Goal: Navigation & Orientation: Find specific page/section

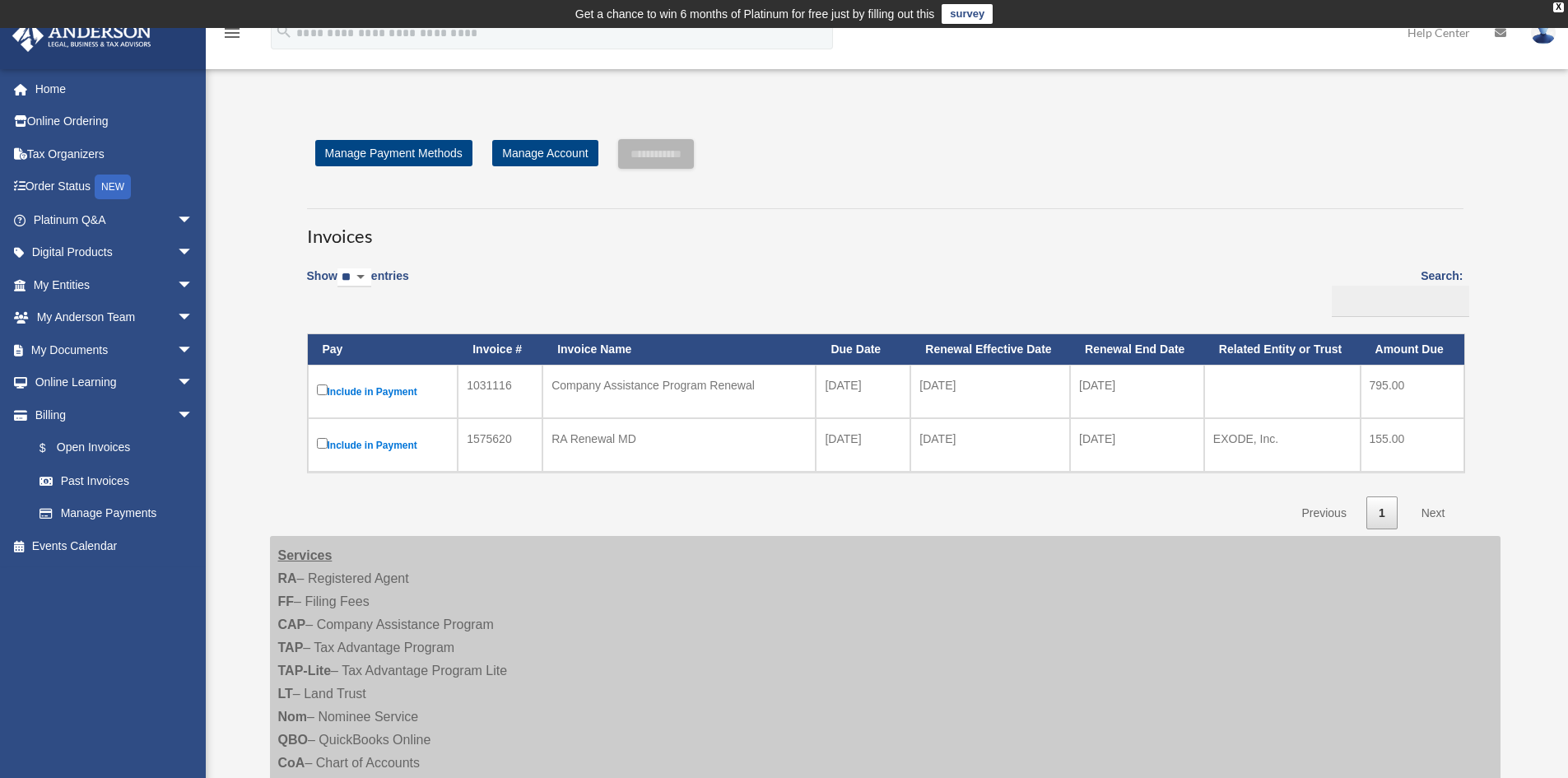
click at [1429, 515] on link "Next" at bounding box center [1433, 513] width 48 height 34
click at [553, 150] on link "Manage Account" at bounding box center [545, 153] width 106 height 26
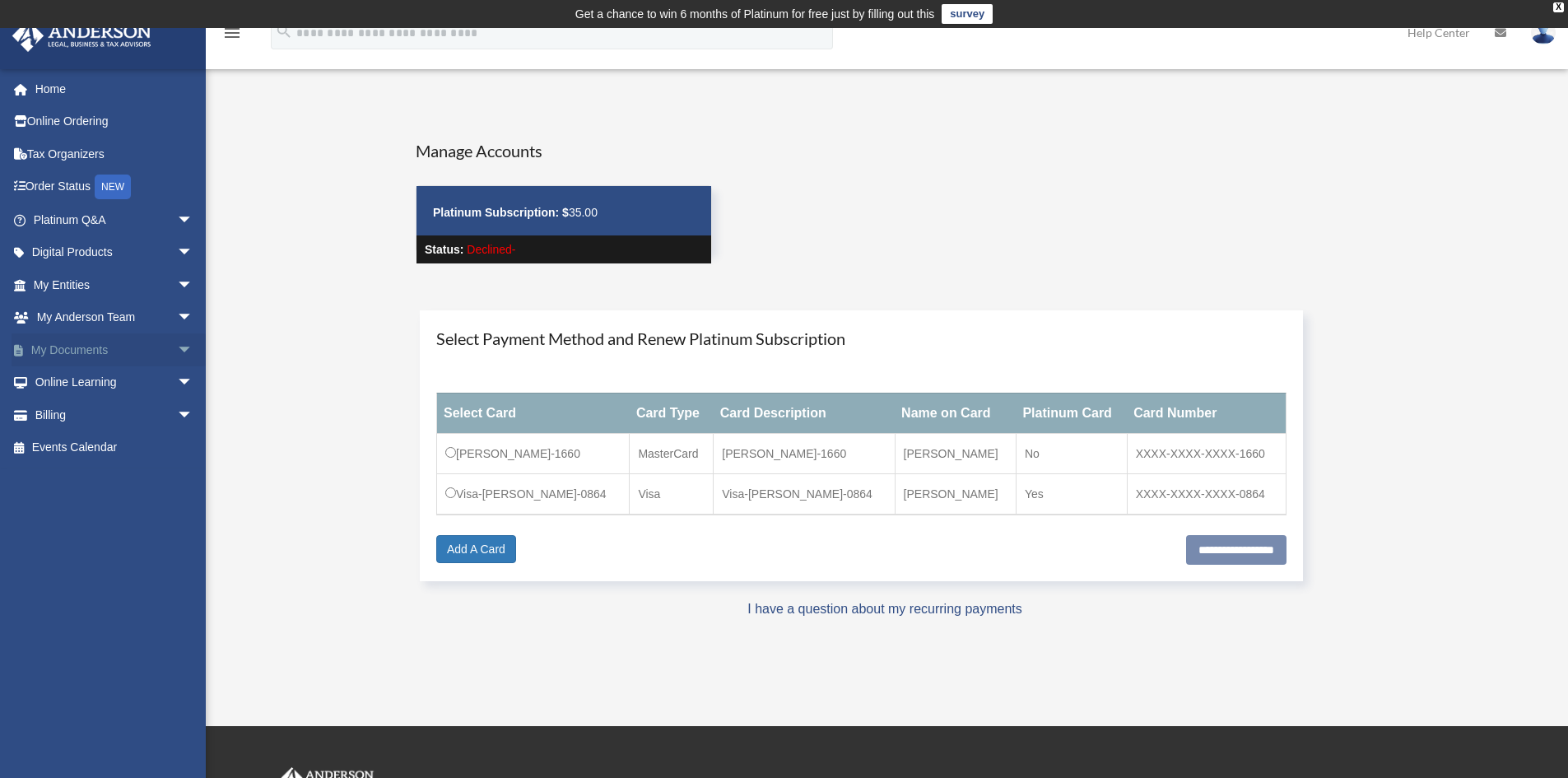
click at [84, 351] on link "My Documents arrow_drop_down" at bounding box center [115, 350] width 207 height 33
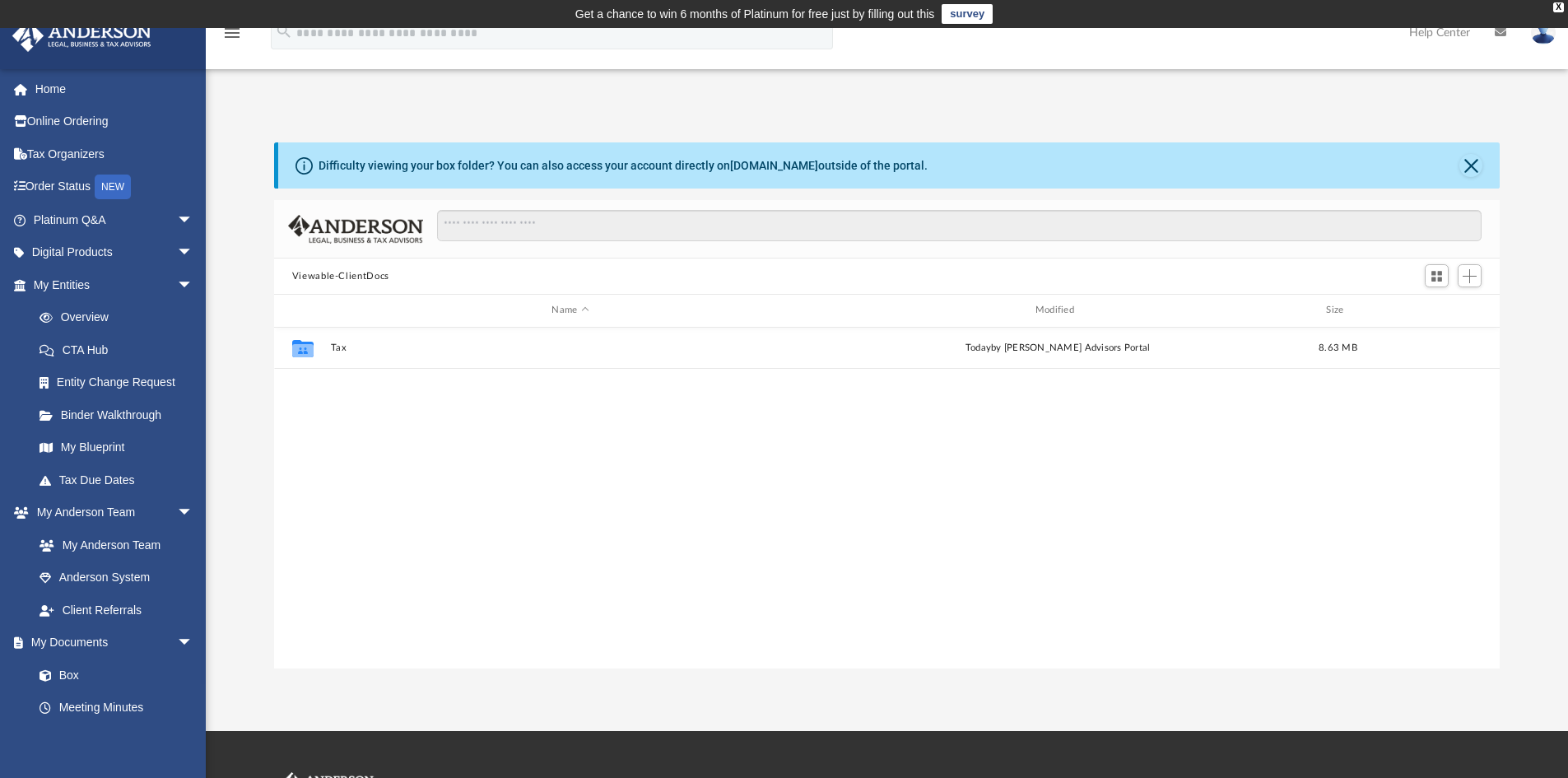
scroll to position [362, 1213]
click at [367, 276] on button "Viewable-ClientDocs" at bounding box center [340, 277] width 97 height 15
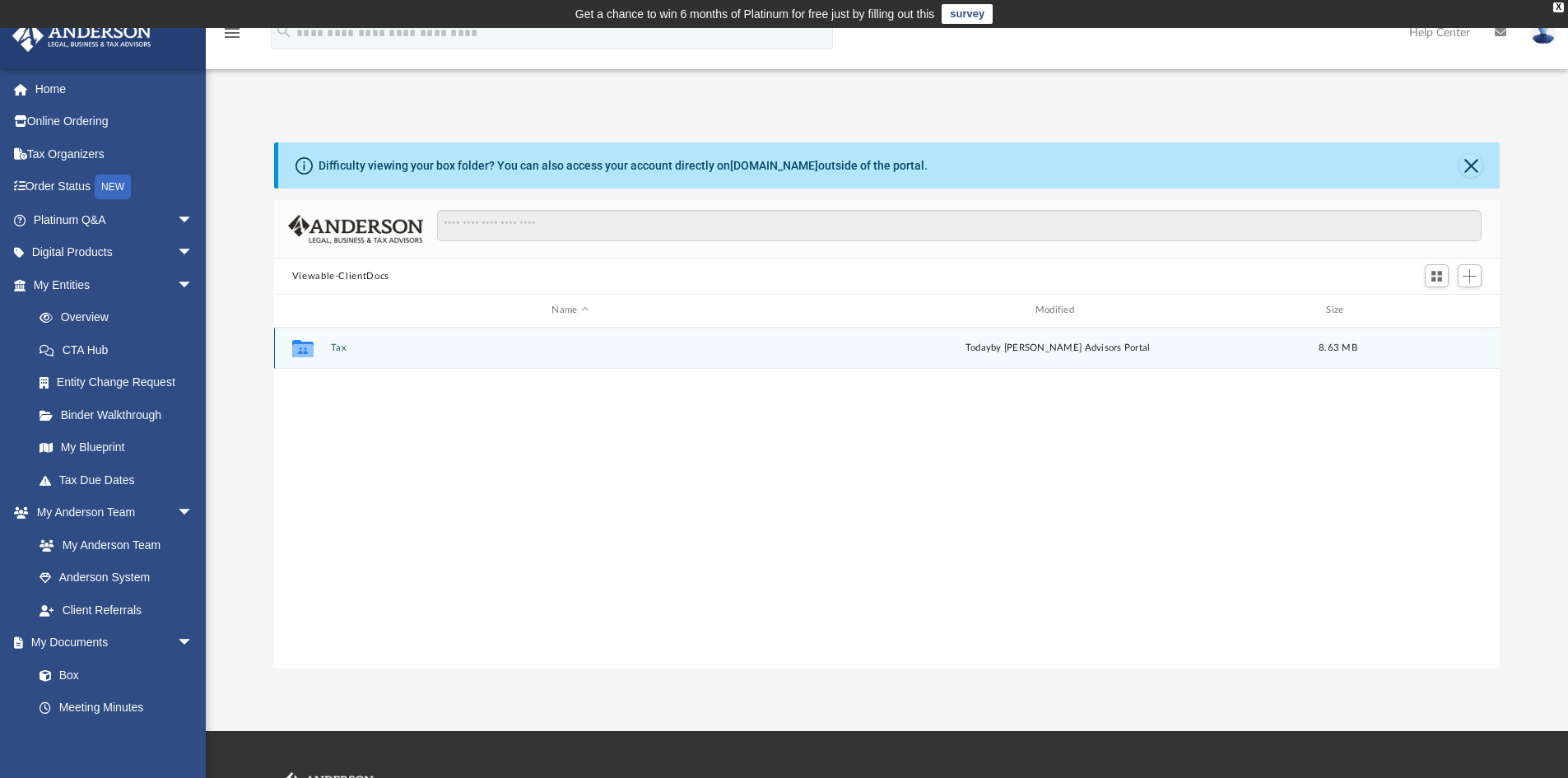
click at [302, 351] on icon "grid" at bounding box center [302, 351] width 21 height 14
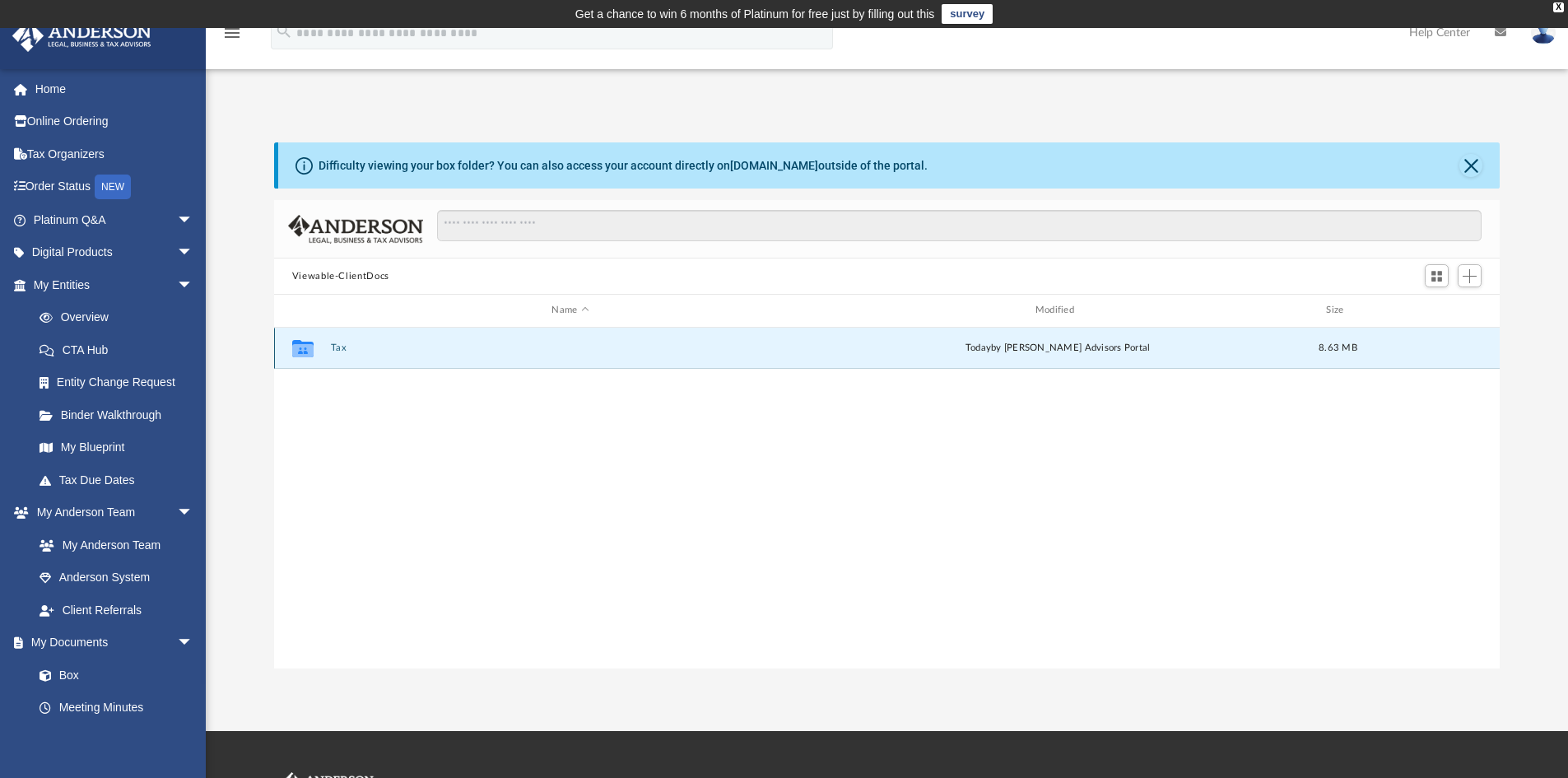
click at [302, 351] on icon "grid" at bounding box center [302, 351] width 21 height 14
click at [303, 351] on g "grid" at bounding box center [302, 348] width 21 height 17
click at [340, 277] on button "Viewable-ClientDocs" at bounding box center [340, 277] width 97 height 15
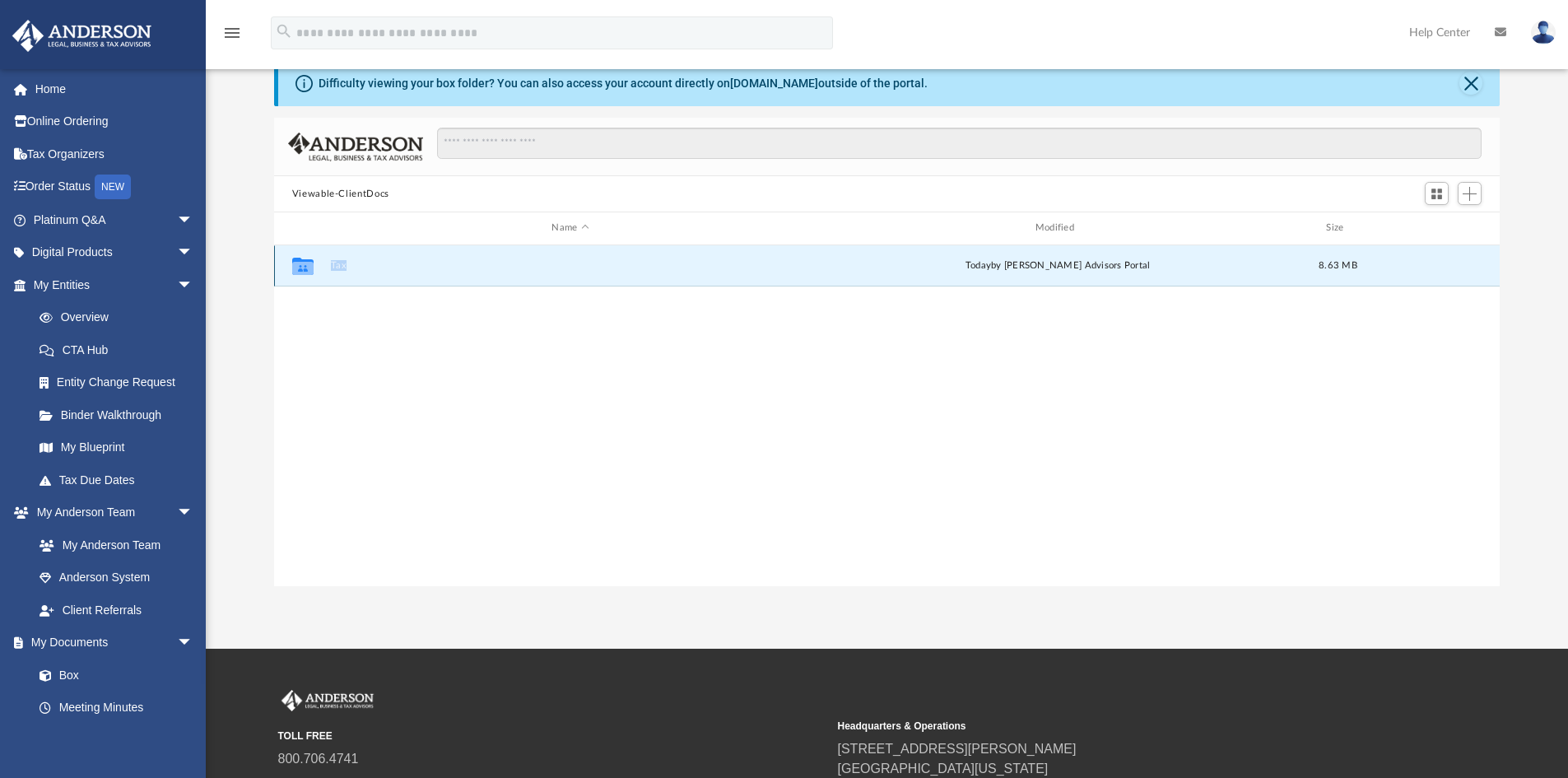
scroll to position [0, 0]
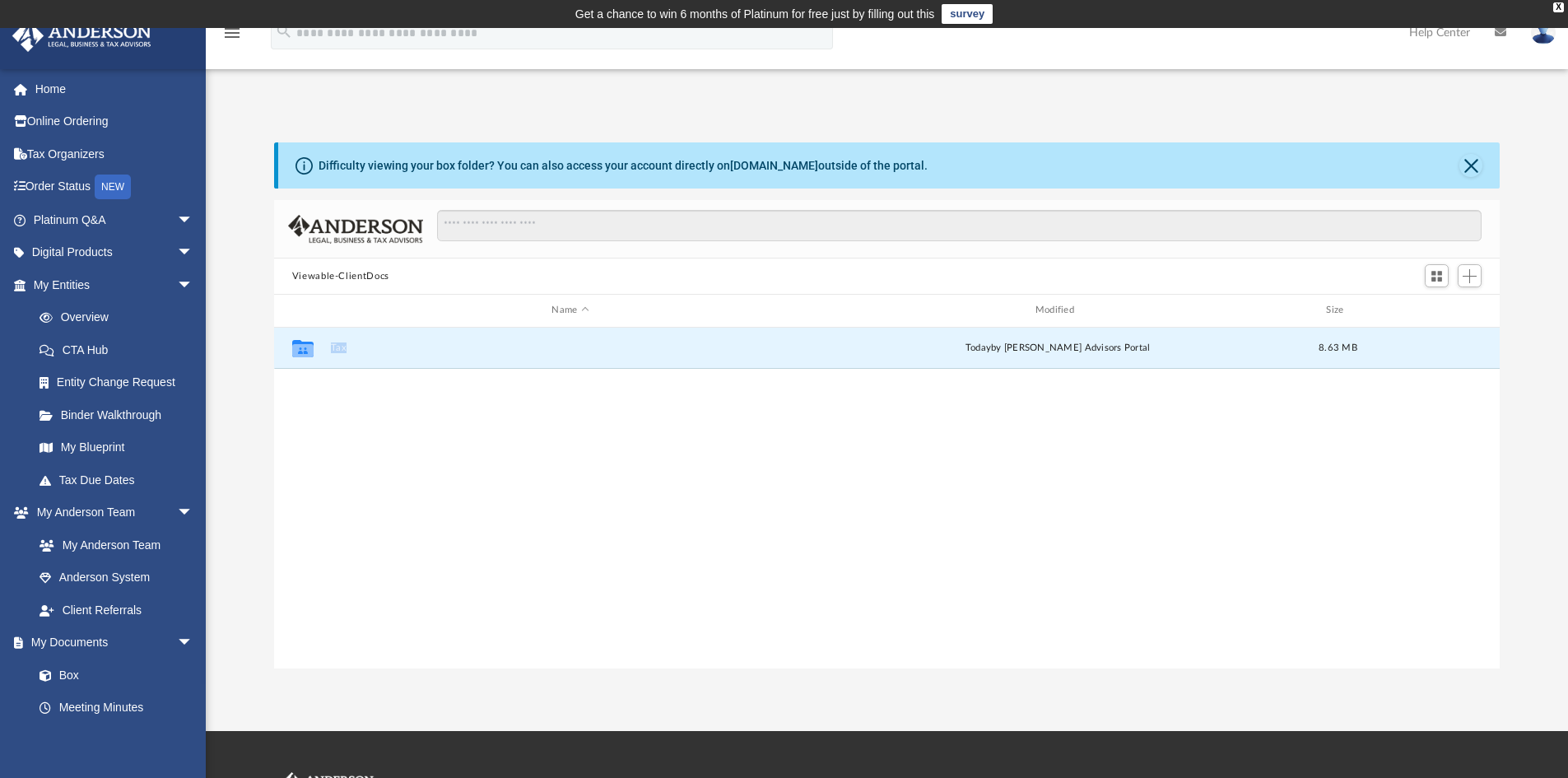
click at [1545, 42] on img at bounding box center [1543, 32] width 24 height 24
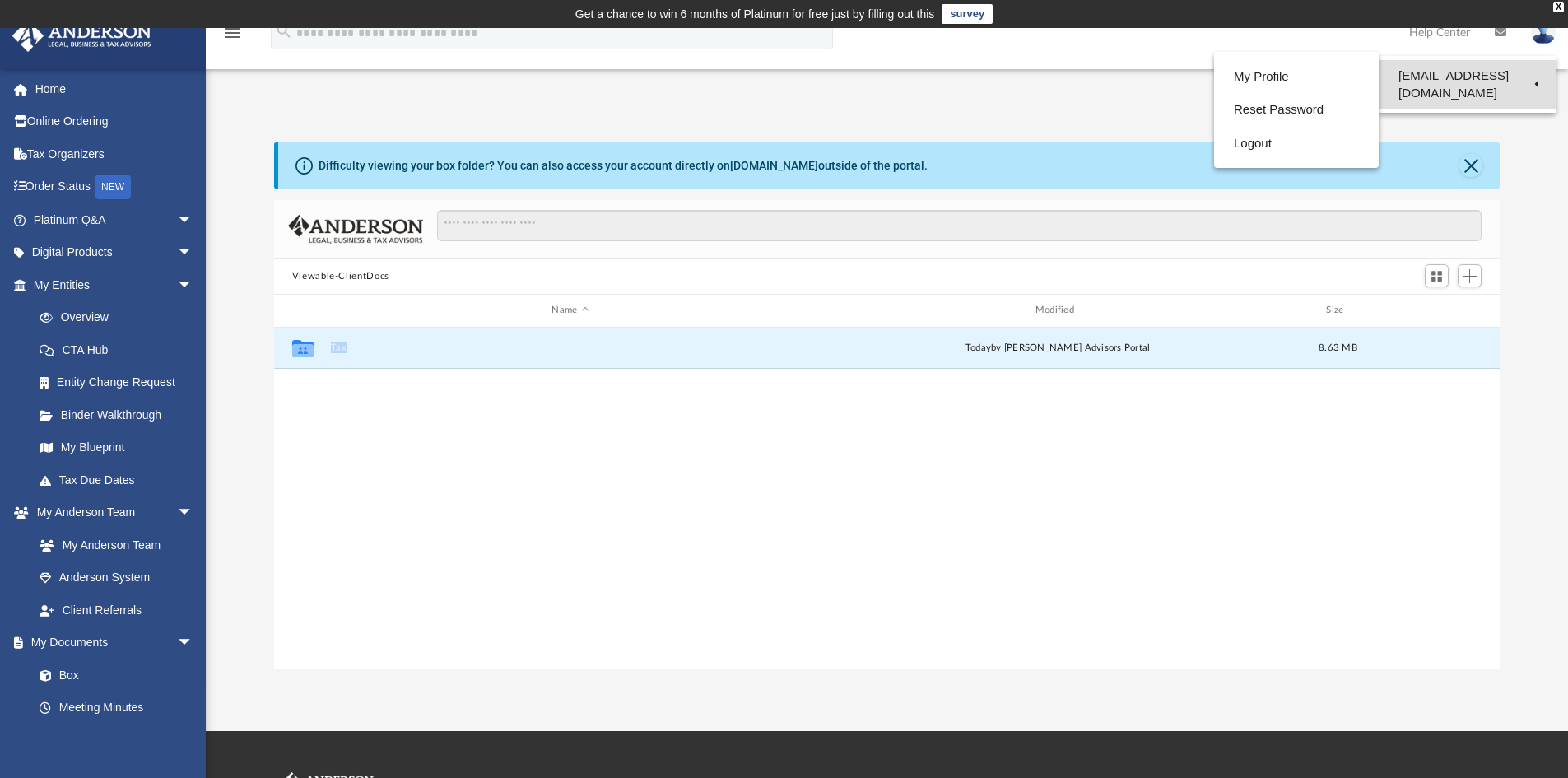
click at [1498, 76] on link "[EMAIL_ADDRESS][DOMAIN_NAME]" at bounding box center [1467, 84] width 177 height 48
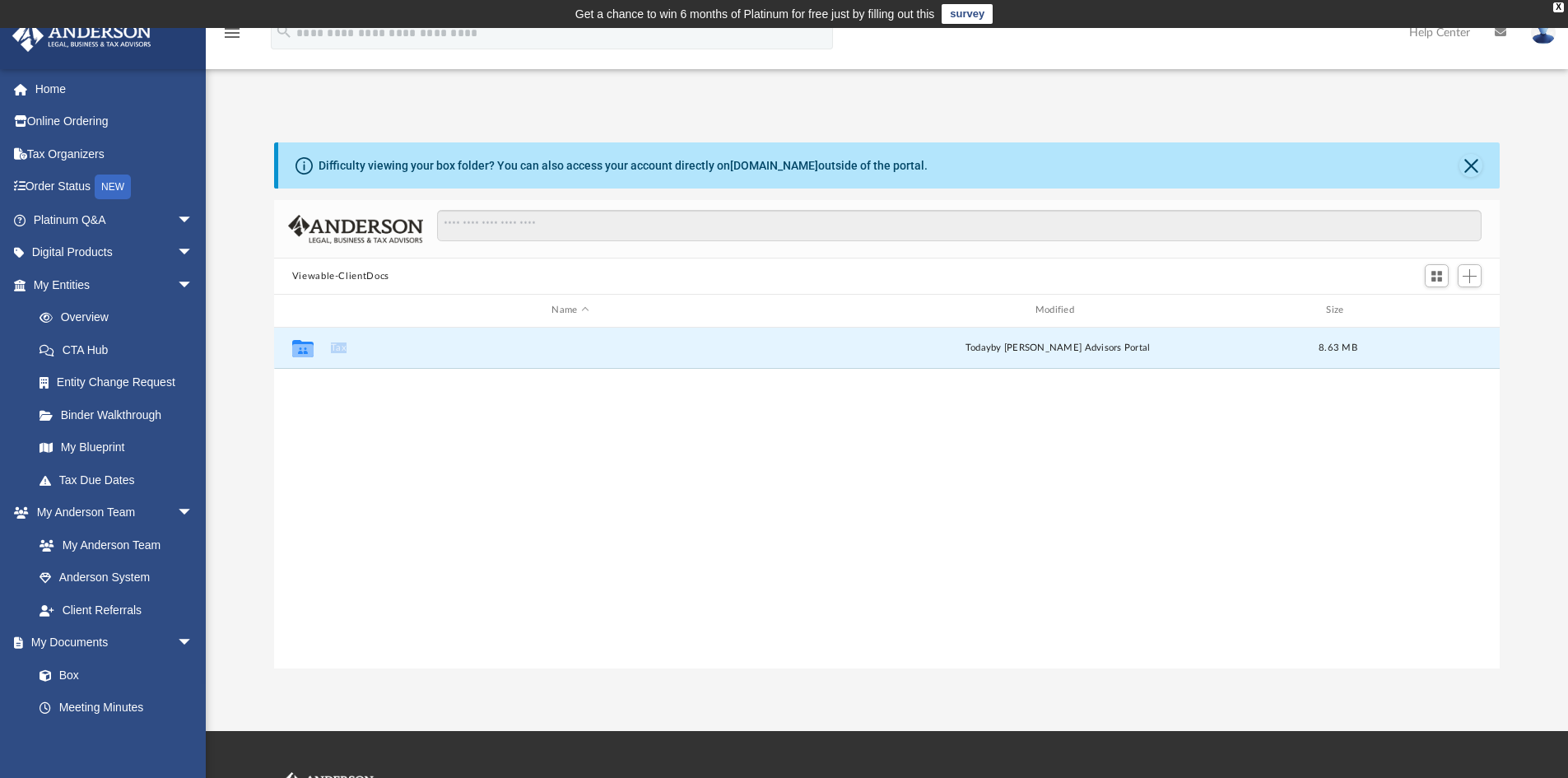
click at [1549, 36] on img at bounding box center [1543, 32] width 24 height 24
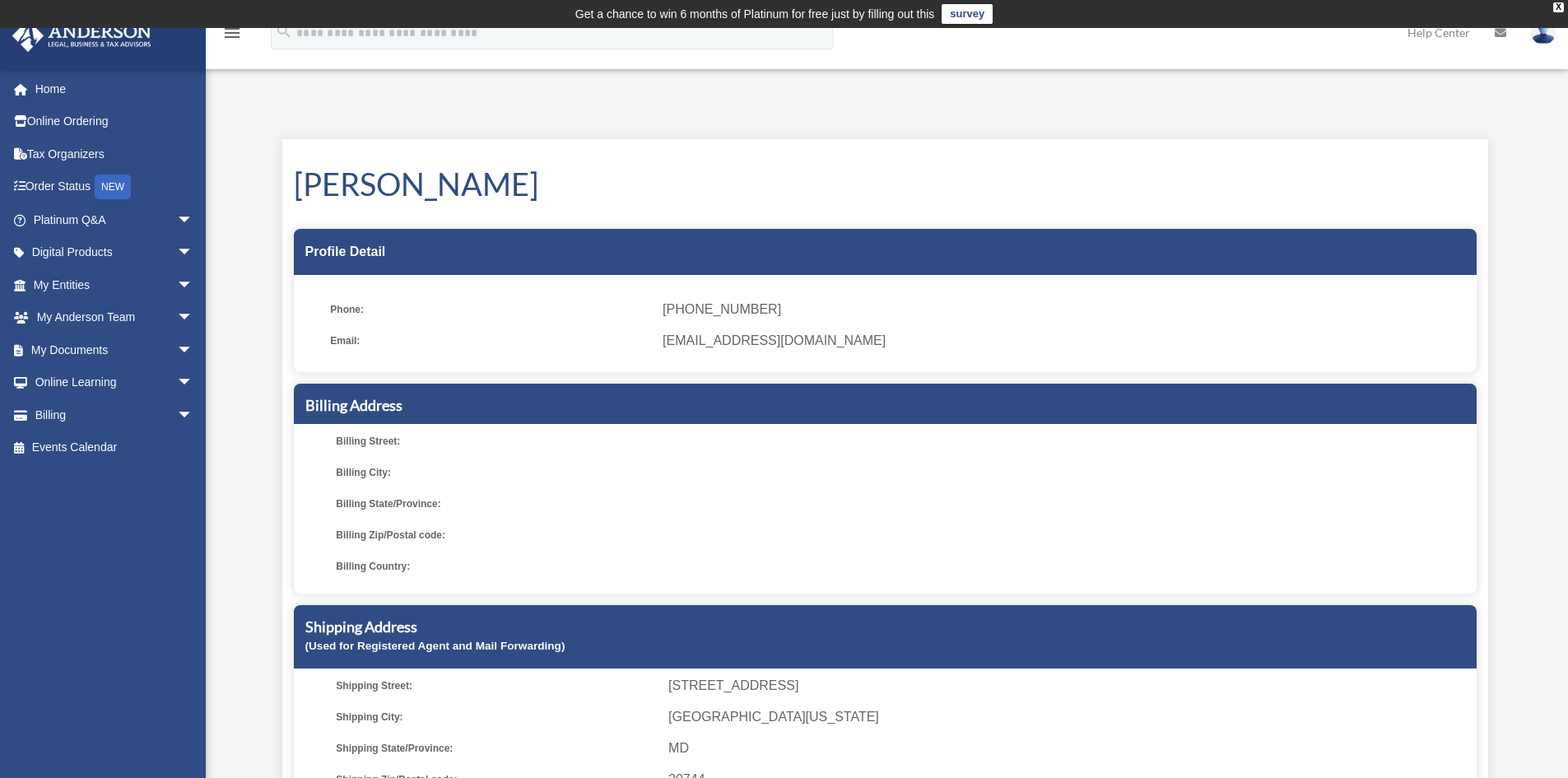
click at [238, 36] on icon "menu" at bounding box center [231, 32] width 19 height 19
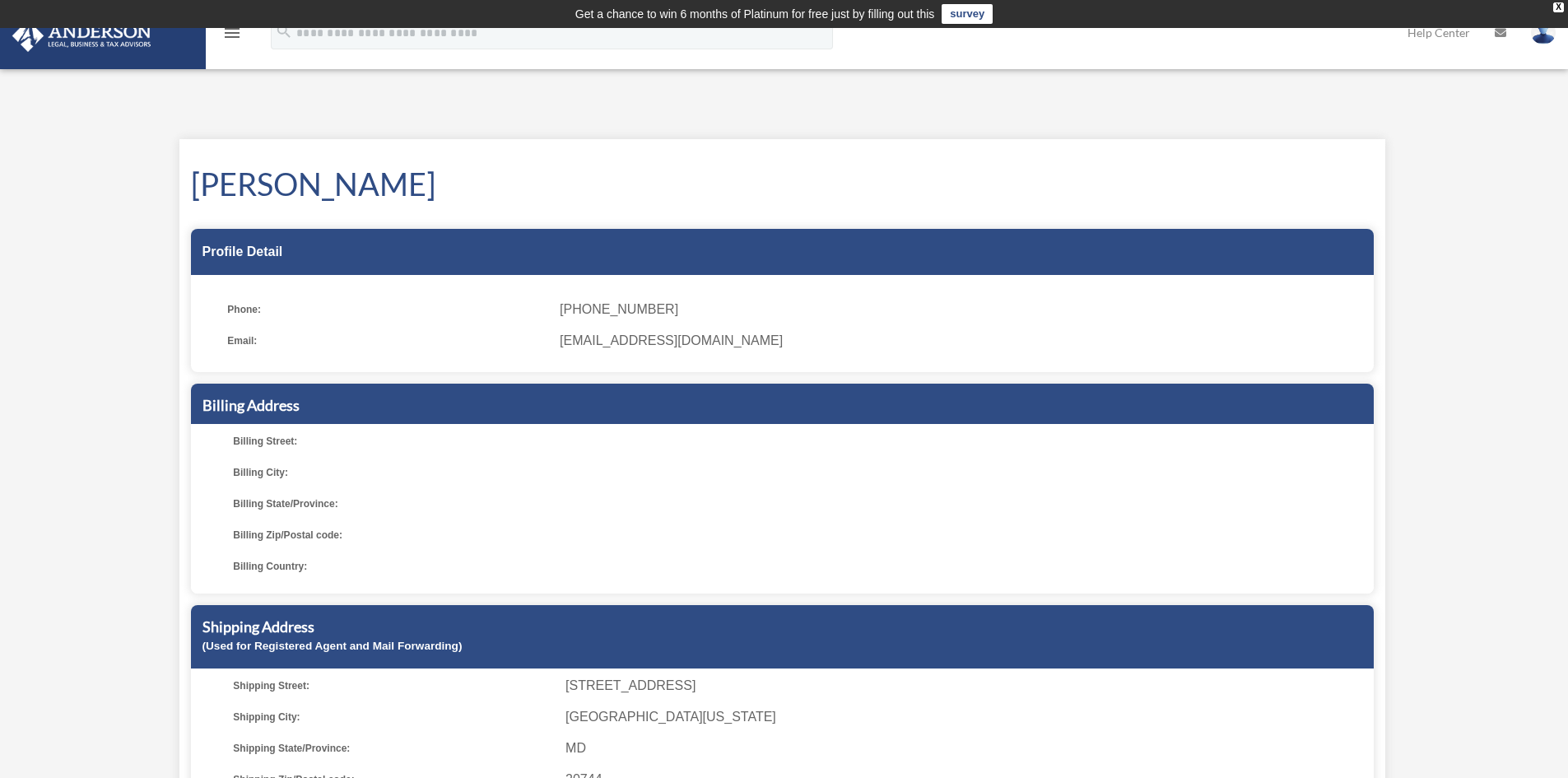
click at [1543, 32] on img at bounding box center [1543, 32] width 24 height 24
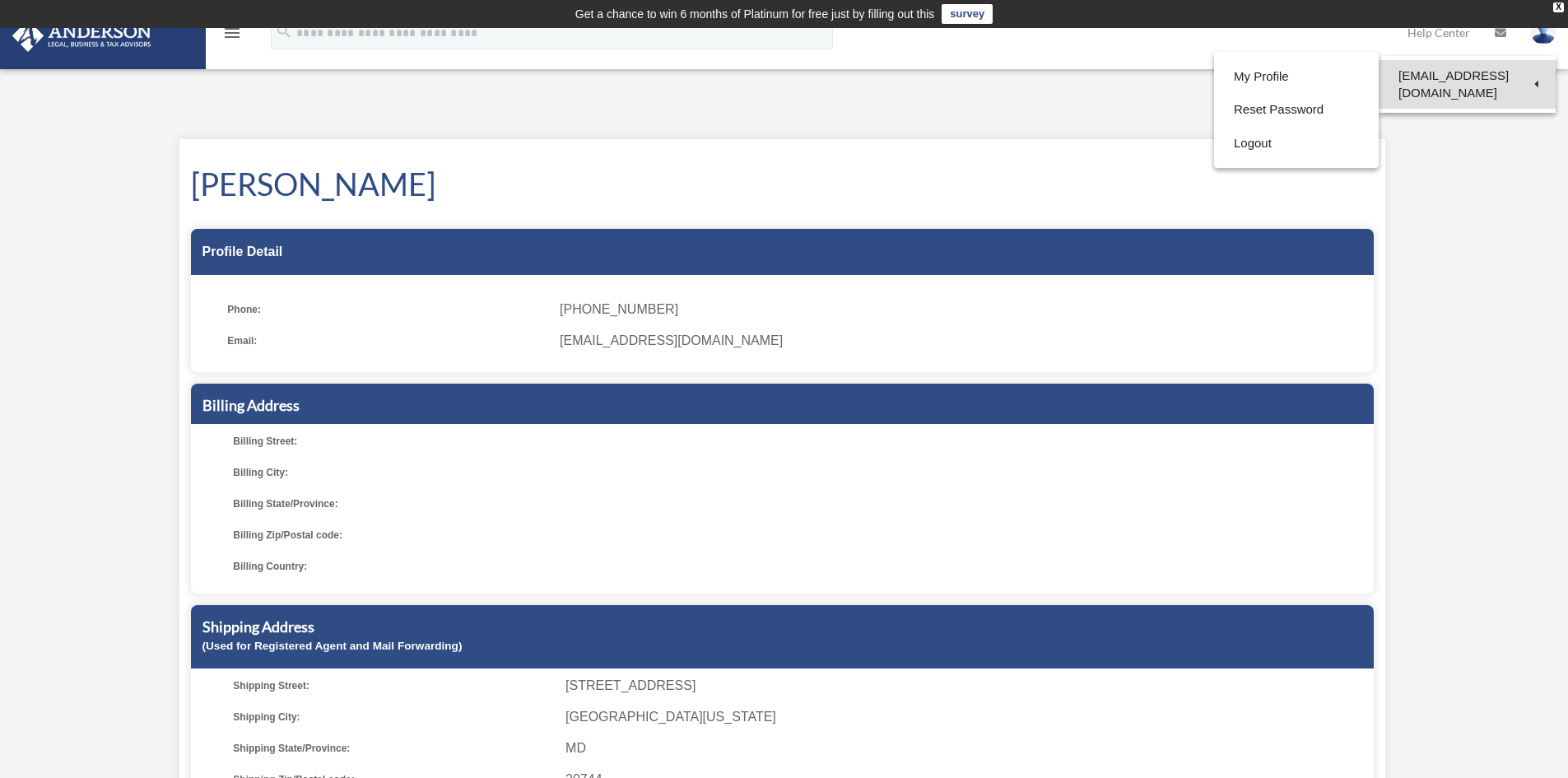
click at [1420, 79] on link "[EMAIL_ADDRESS][DOMAIN_NAME]" at bounding box center [1467, 84] width 177 height 48
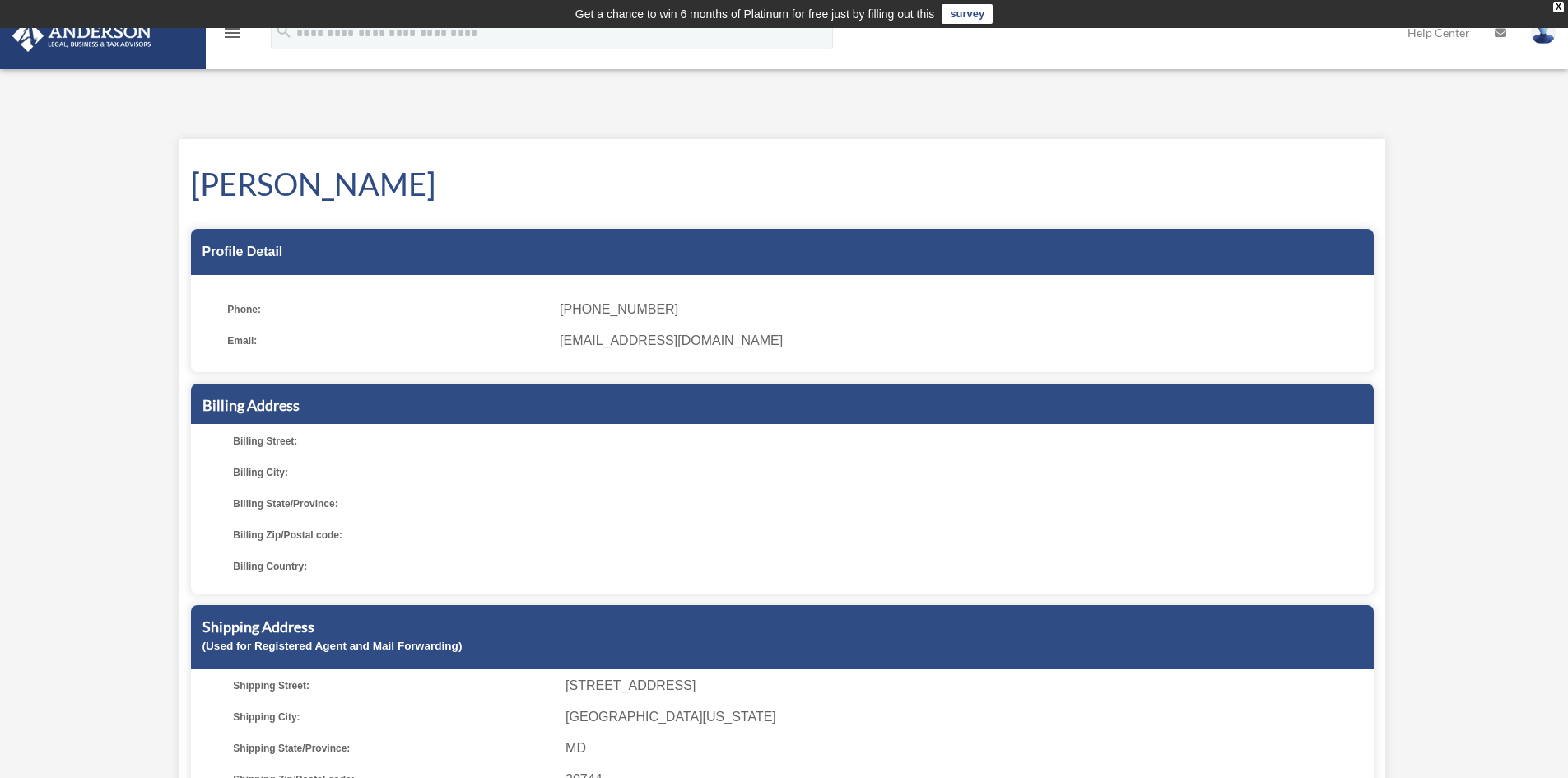
scroll to position [101, 0]
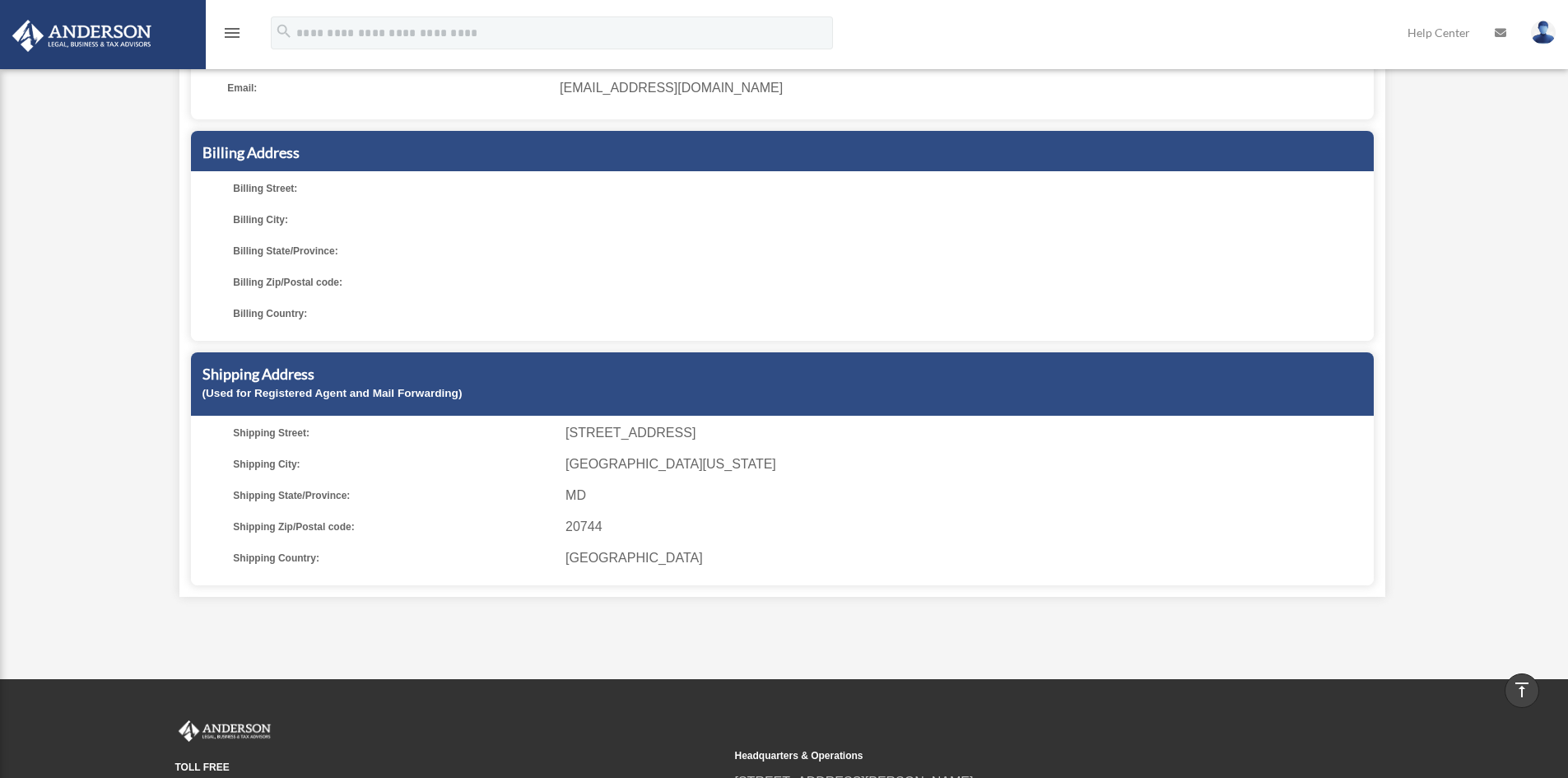
scroll to position [105, 0]
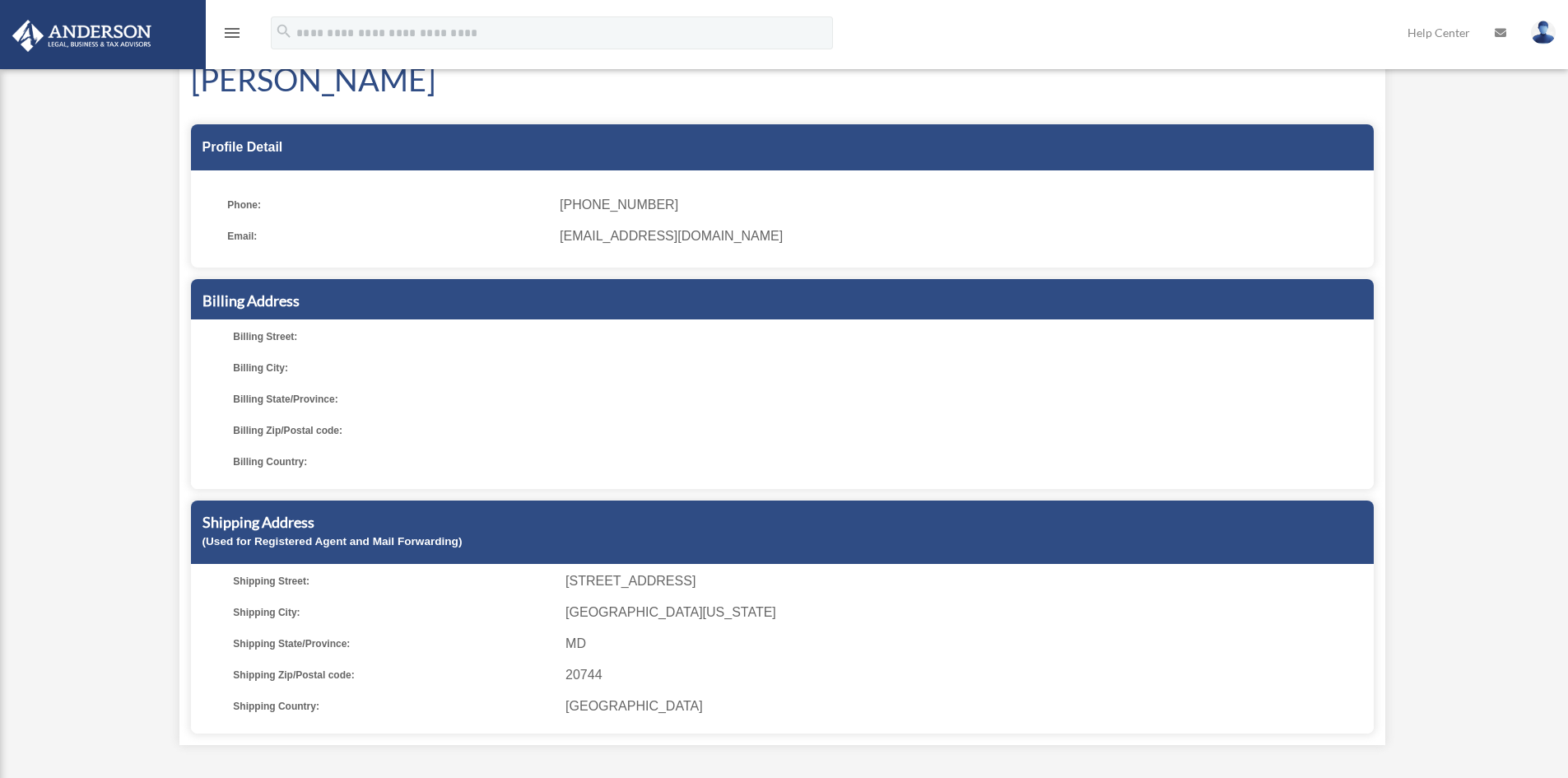
click at [232, 38] on icon "menu" at bounding box center [231, 32] width 19 height 19
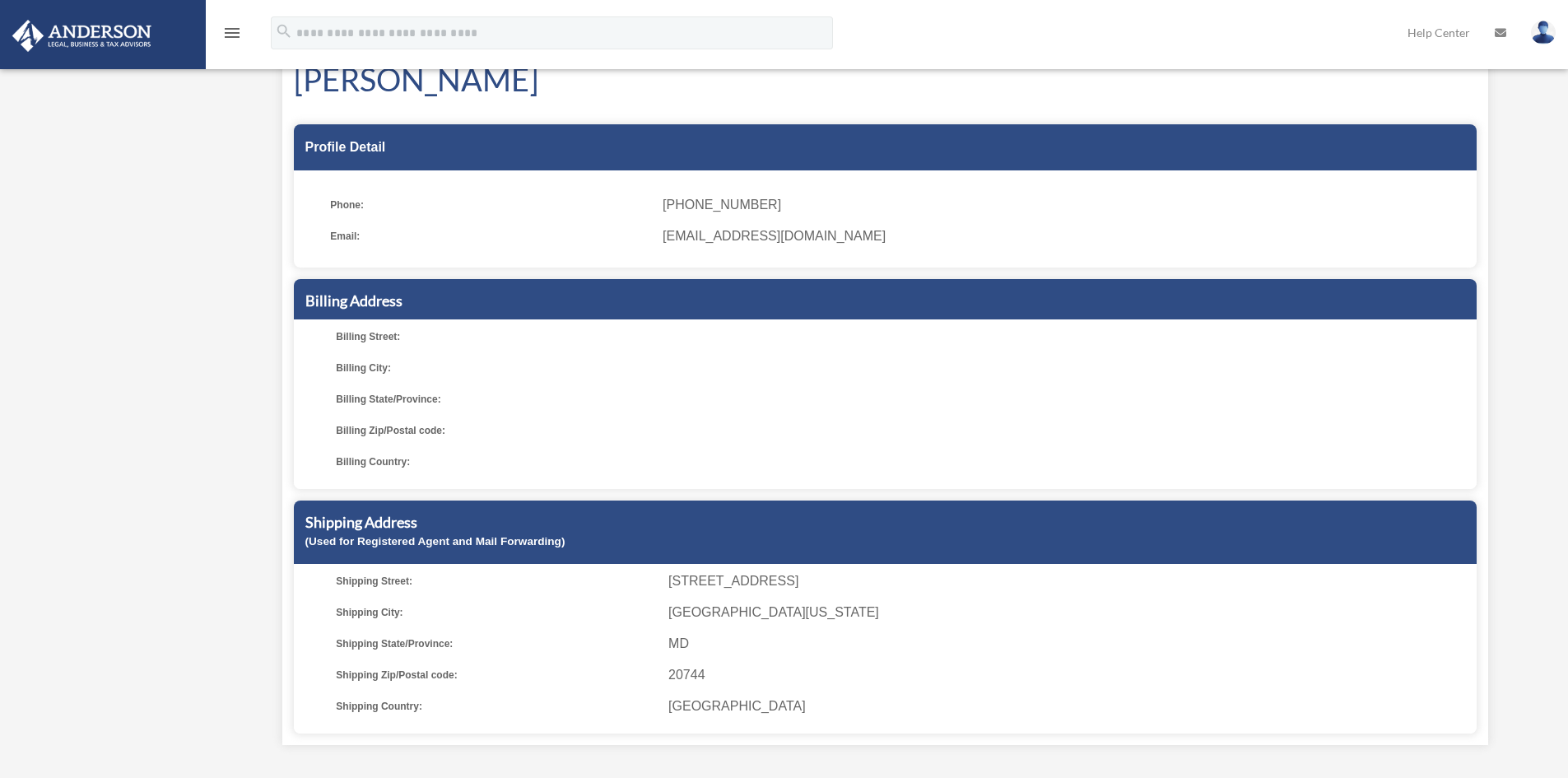
click at [232, 37] on icon "menu" at bounding box center [231, 32] width 19 height 19
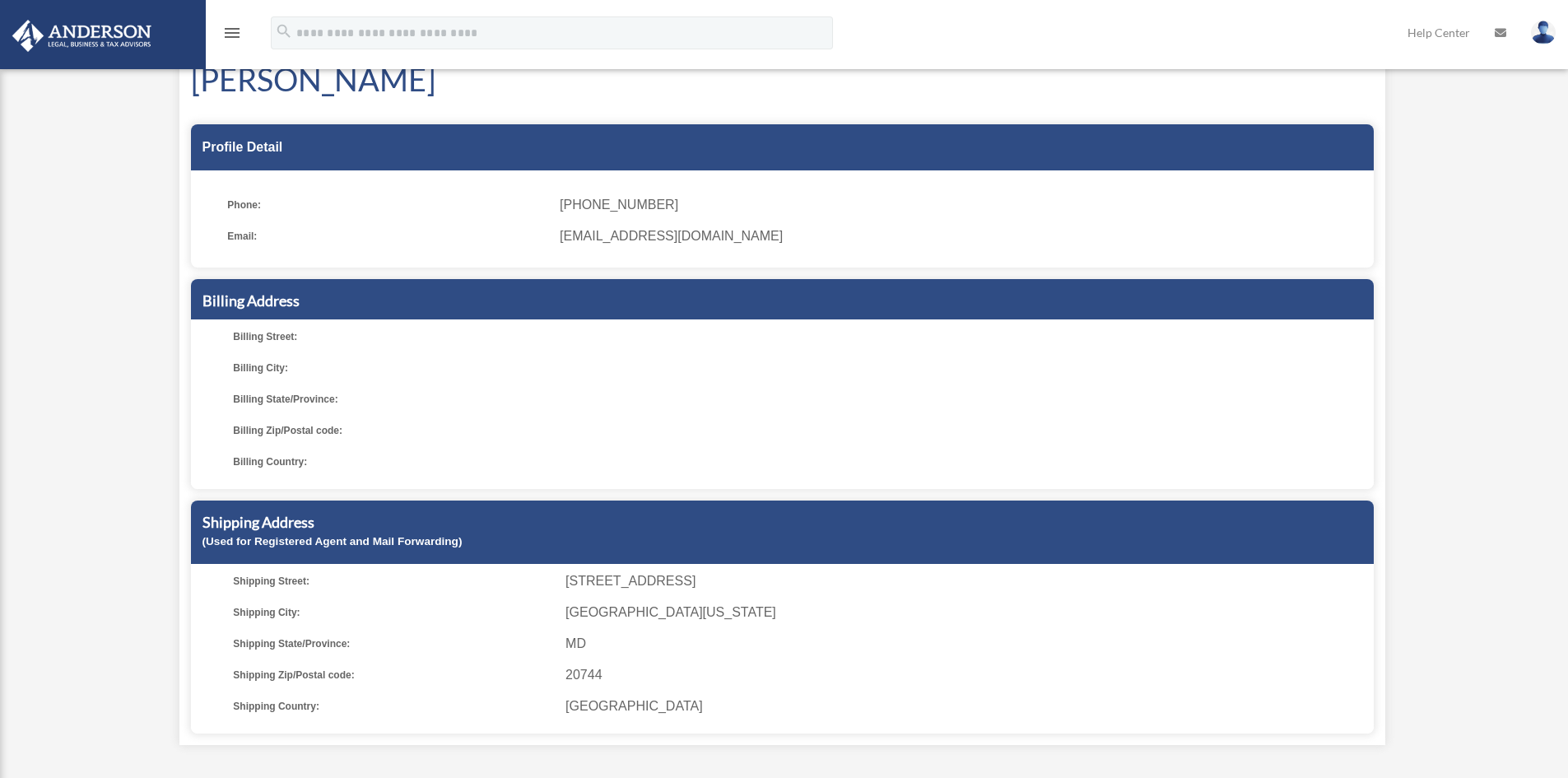
click at [232, 37] on icon "menu" at bounding box center [231, 32] width 19 height 19
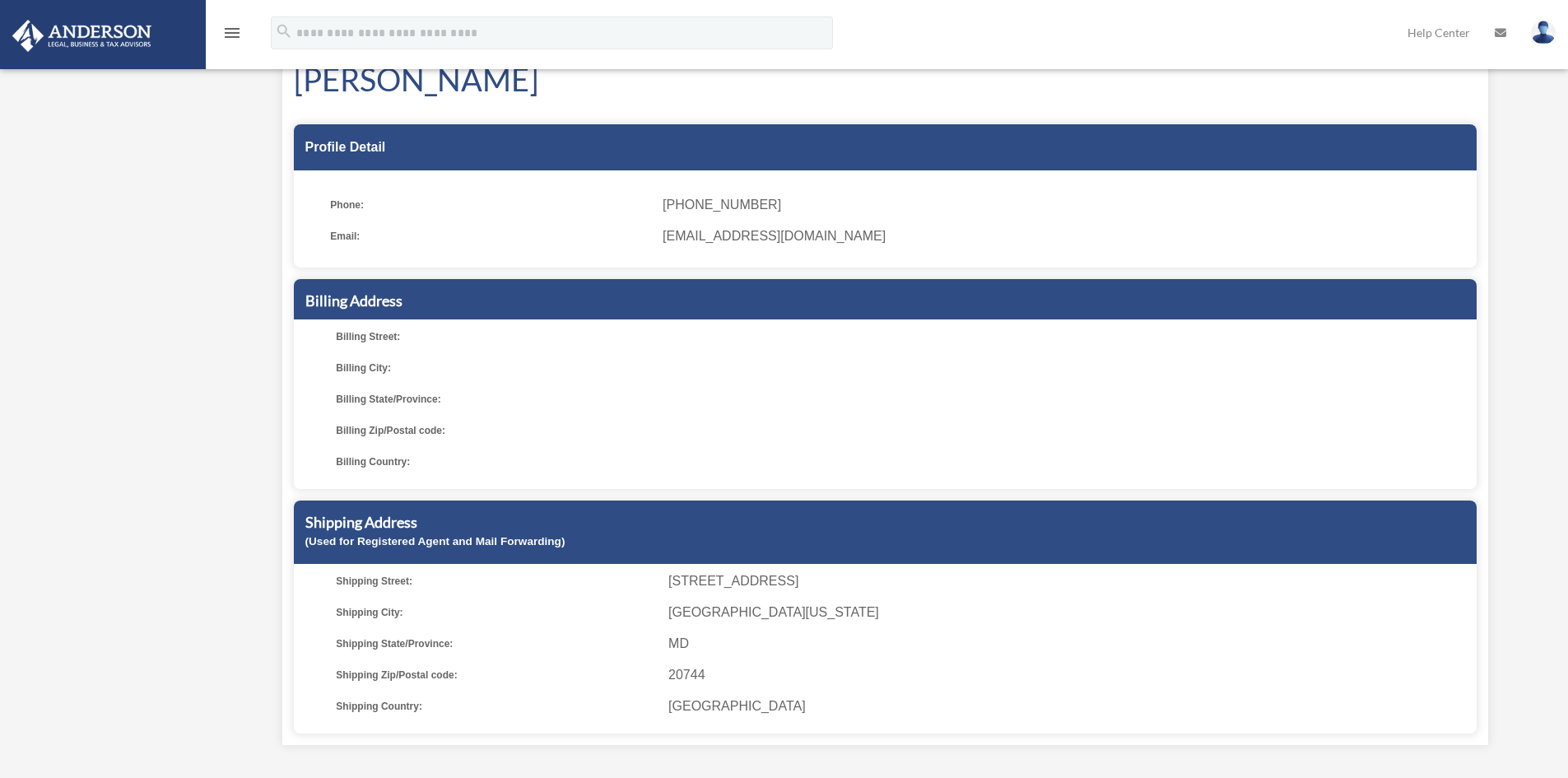
click at [1499, 34] on icon at bounding box center [1500, 33] width 12 height 12
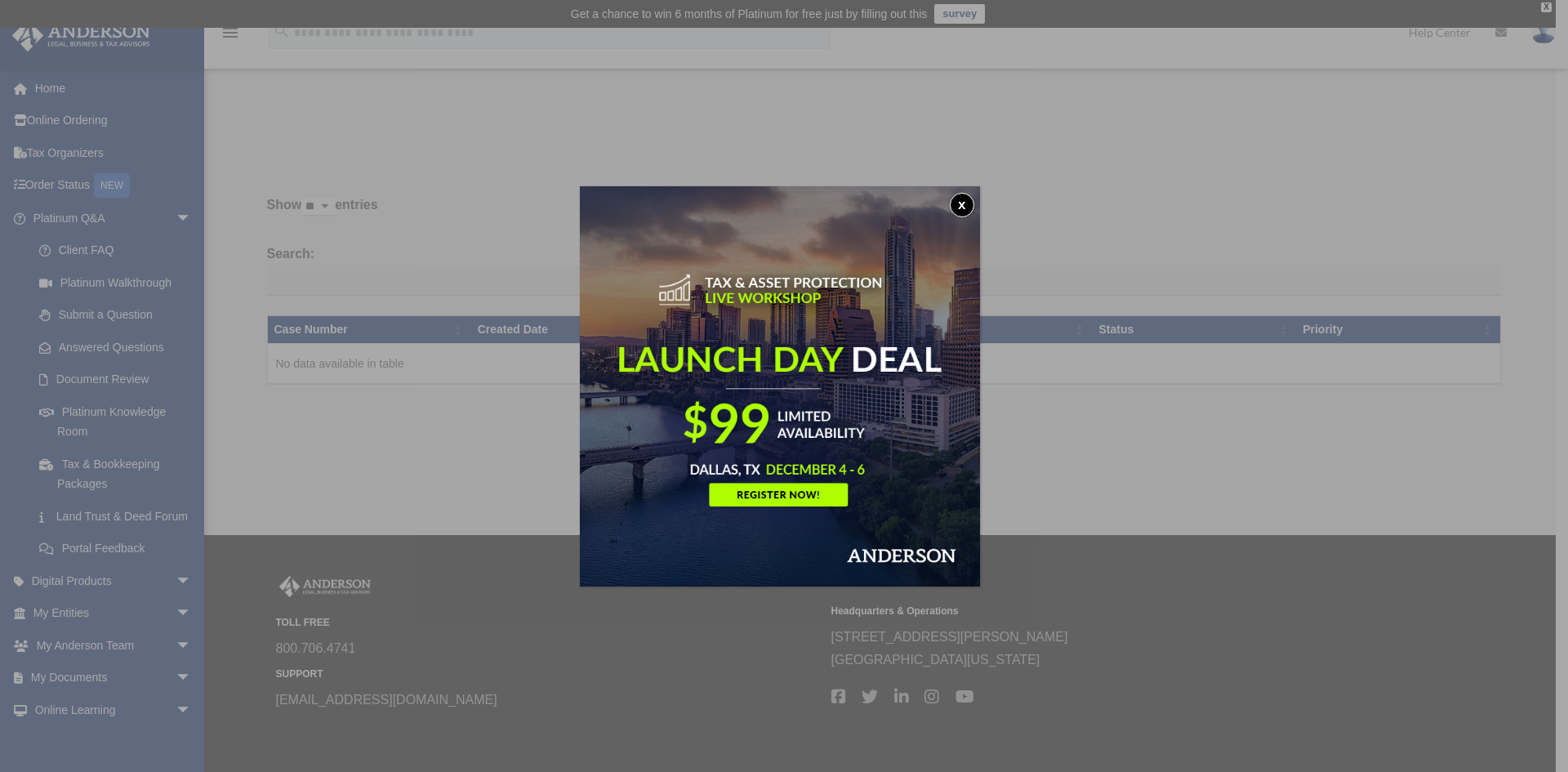
click at [966, 207] on button "x" at bounding box center [962, 205] width 24 height 24
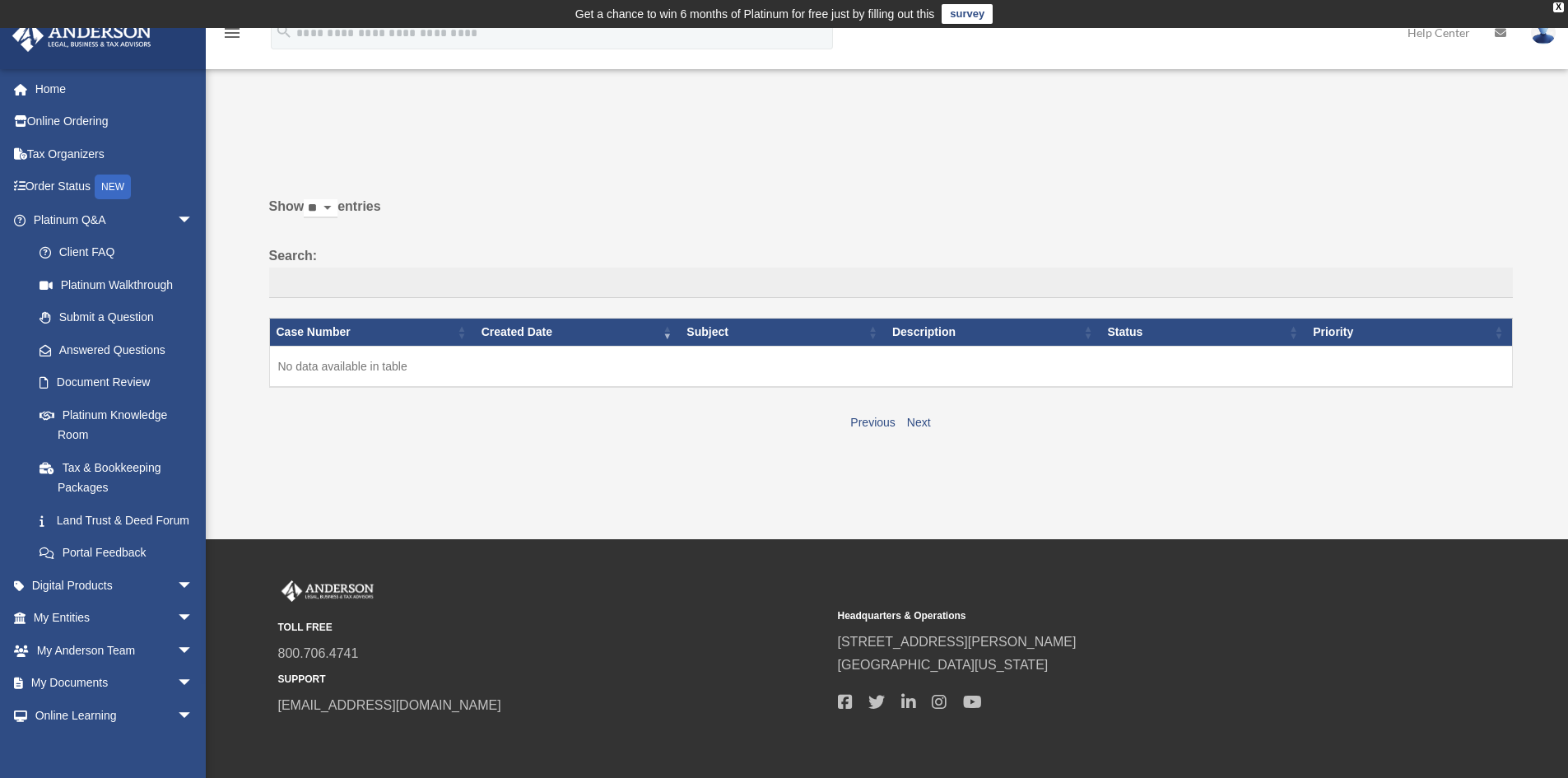
click at [1544, 39] on img at bounding box center [1543, 32] width 24 height 24
drag, startPoint x: 1400, startPoint y: 76, endPoint x: 1483, endPoint y: 163, distance: 120.2
click at [1483, 163] on div "Do you really want to log out? Yes No Show ** ** ** *** entries Search: Case Nu…" at bounding box center [885, 286] width 1255 height 295
click at [1549, 40] on img at bounding box center [1543, 32] width 24 height 24
click at [1561, 3] on div "X" at bounding box center [1558, 8] width 11 height 10
